Goal: Task Accomplishment & Management: Manage account settings

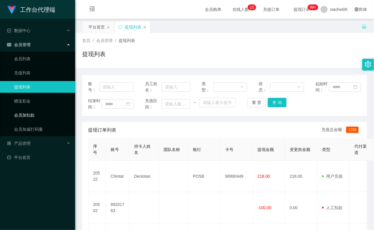
click at [33, 114] on link "会员加扣款" at bounding box center [42, 115] width 56 height 12
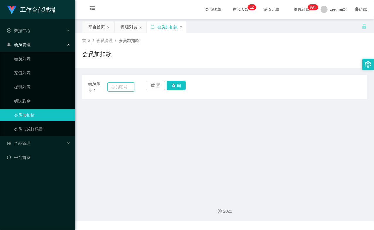
drag, startPoint x: 110, startPoint y: 90, endPoint x: 117, endPoint y: 90, distance: 6.8
click at [110, 90] on input "text" at bounding box center [120, 86] width 27 height 9
paste input "chintat"
type input "chintat"
click at [177, 86] on button "查 询" at bounding box center [176, 85] width 19 height 9
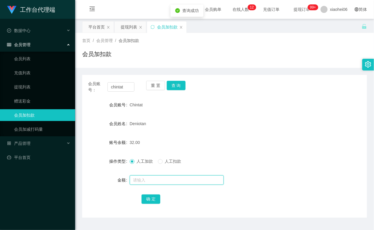
click at [157, 178] on input "text" at bounding box center [177, 179] width 94 height 9
type input "8"
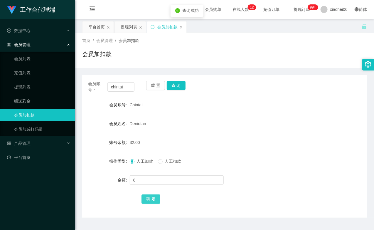
click at [153, 195] on button "确 定" at bounding box center [151, 198] width 19 height 9
click at [220, 129] on div "Deniotan" at bounding box center [213, 124] width 166 height 12
drag, startPoint x: 49, startPoint y: 87, endPoint x: 47, endPoint y: 83, distance: 4.2
click at [49, 86] on link "提现列表" at bounding box center [42, 87] width 56 height 12
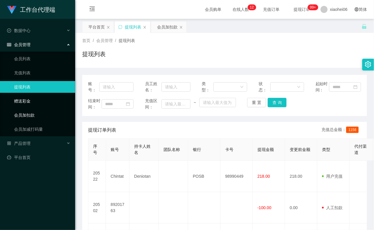
click at [45, 110] on link "会员加扣款" at bounding box center [42, 115] width 56 height 12
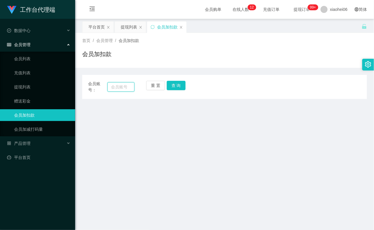
click at [124, 85] on input "text" at bounding box center [120, 86] width 27 height 9
paste input "chintat"
type input "chintat"
click at [176, 84] on button "查 询" at bounding box center [176, 85] width 19 height 9
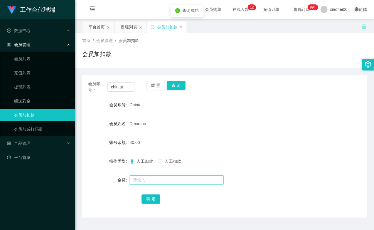
click at [160, 178] on input "text" at bounding box center [177, 179] width 94 height 9
type input "8"
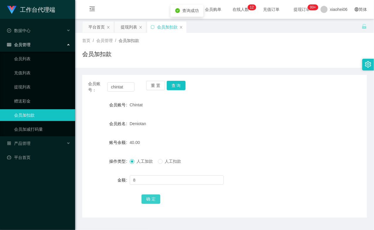
click at [154, 198] on button "确 定" at bounding box center [151, 198] width 19 height 9
click at [199, 139] on div "48.00" at bounding box center [213, 143] width 166 height 12
click at [123, 88] on input "chintat" at bounding box center [120, 86] width 27 height 9
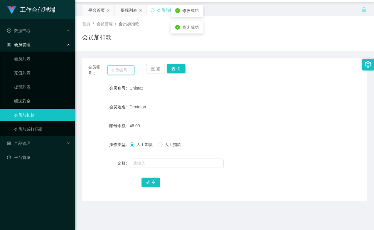
scroll to position [33, 0]
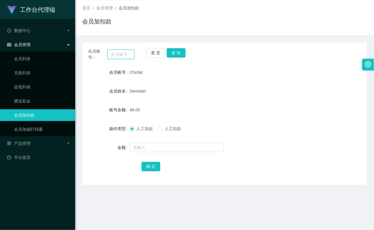
click at [125, 54] on input "text" at bounding box center [120, 54] width 27 height 9
paste input "chintat"
type input "chintat"
click at [170, 51] on button "查 询" at bounding box center [176, 52] width 19 height 9
click at [170, 51] on div "重 置 查 询" at bounding box center [169, 54] width 46 height 12
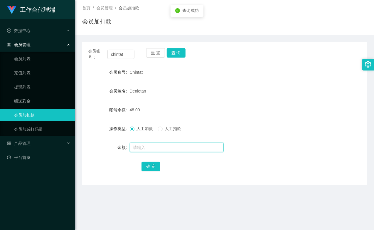
click at [160, 149] on input "text" at bounding box center [177, 147] width 94 height 9
type input "8"
click at [151, 163] on button "确 定" at bounding box center [151, 166] width 19 height 9
drag, startPoint x: 208, startPoint y: 85, endPoint x: 274, endPoint y: 13, distance: 97.9
click at [209, 83] on form "会员账号 Chintat 会员姓名 Deniotan 账号余额 56.00 操作类型 人工加款 人工扣款 金额 确 定" at bounding box center [224, 119] width 285 height 106
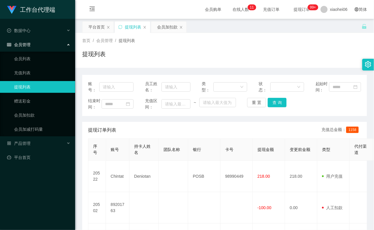
click at [28, 89] on link "提现列表" at bounding box center [42, 87] width 56 height 12
